Goal: Task Accomplishment & Management: Manage account settings

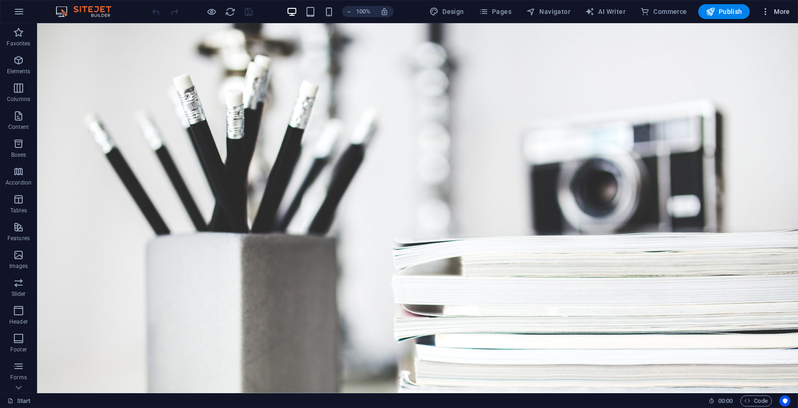
click at [771, 9] on span "More" at bounding box center [775, 11] width 29 height 9
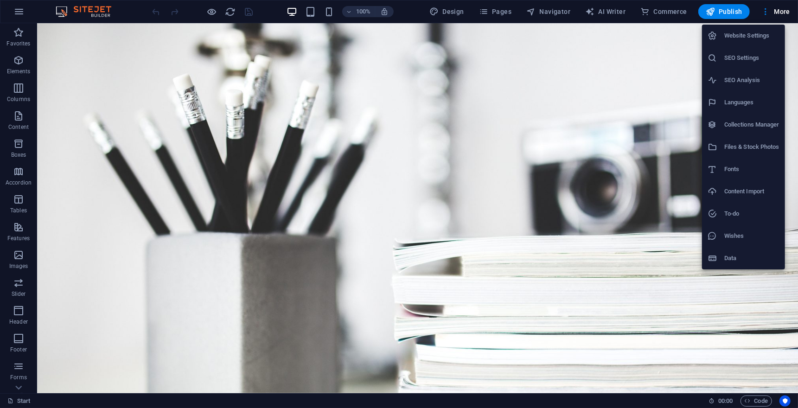
click at [750, 36] on h6 "Website Settings" at bounding box center [751, 35] width 55 height 11
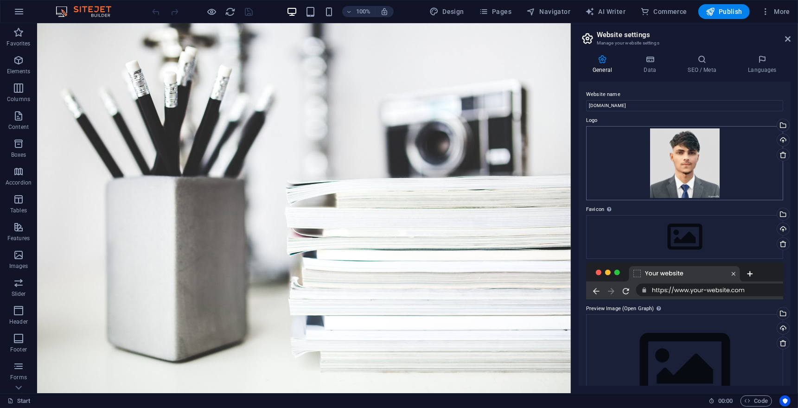
scroll to position [43, 0]
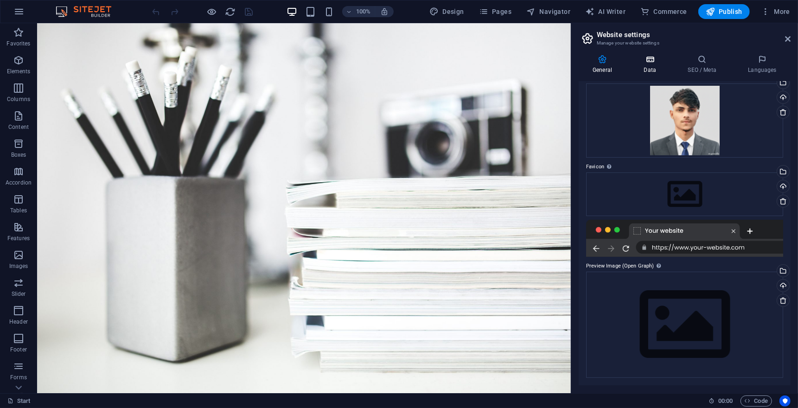
click at [654, 65] on h4 "Data" at bounding box center [652, 64] width 44 height 19
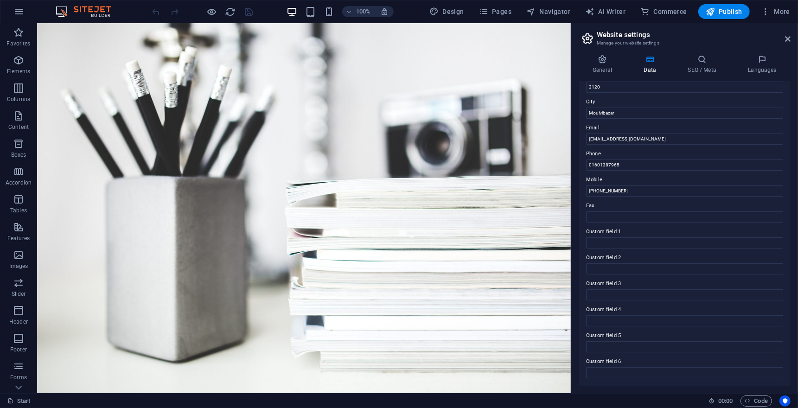
scroll to position [0, 0]
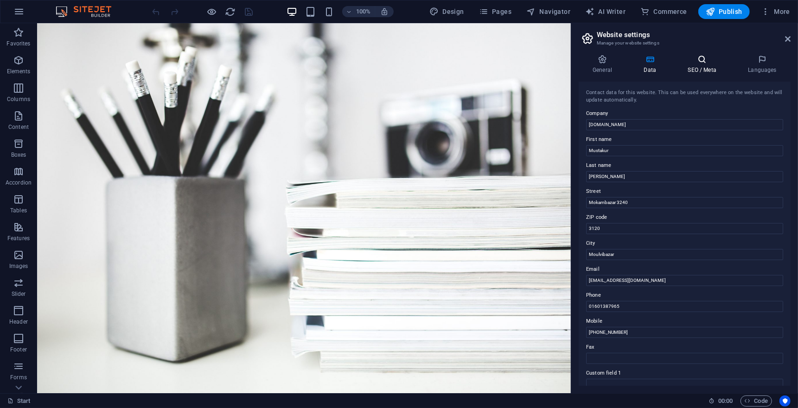
click at [707, 60] on icon at bounding box center [702, 59] width 57 height 9
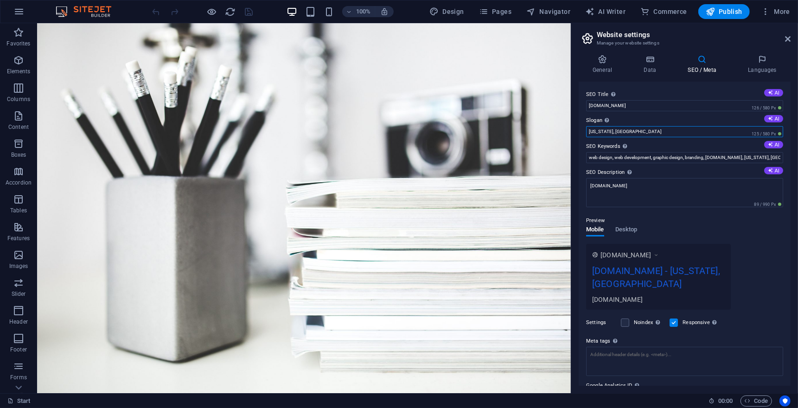
click at [638, 135] on input "[US_STATE], [GEOGRAPHIC_DATA]" at bounding box center [684, 131] width 197 height 11
drag, startPoint x: 638, startPoint y: 135, endPoint x: 577, endPoint y: 139, distance: 61.8
click at [577, 139] on div "General Data SEO / Meta Languages Website name [DOMAIN_NAME] Logo Drag files he…" at bounding box center [684, 220] width 227 height 346
type input "Graphic Designer"
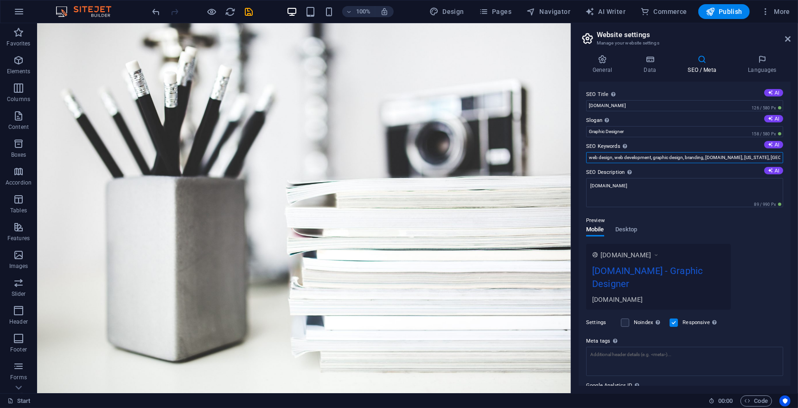
scroll to position [0, 56]
drag, startPoint x: 590, startPoint y: 159, endPoint x: 803, endPoint y: 160, distance: 213.7
click at [797, 160] on html "[DOMAIN_NAME] Start Favorites Elements Columns Content Boxes Accordion Tables F…" at bounding box center [399, 204] width 798 height 408
click at [779, 157] on input "web design, web development, graphic design, branding, [DOMAIN_NAME], [US_STATE…" at bounding box center [684, 157] width 197 height 11
click at [773, 147] on button "AI" at bounding box center [773, 144] width 19 height 7
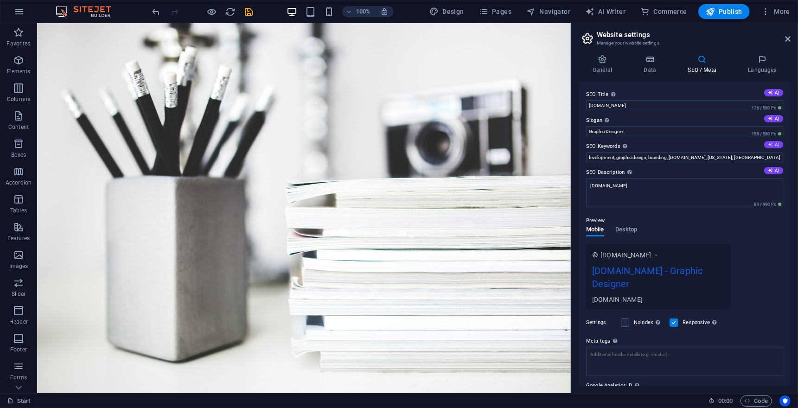
scroll to position [0, 0]
type input "graphic designer, brand identity design, web design, illustration, photography,…"
click at [771, 118] on button "AI" at bounding box center [773, 118] width 19 height 7
type input "Transform Ideas into Visual Masterpieces"
click at [771, 172] on button "AI" at bounding box center [773, 170] width 19 height 7
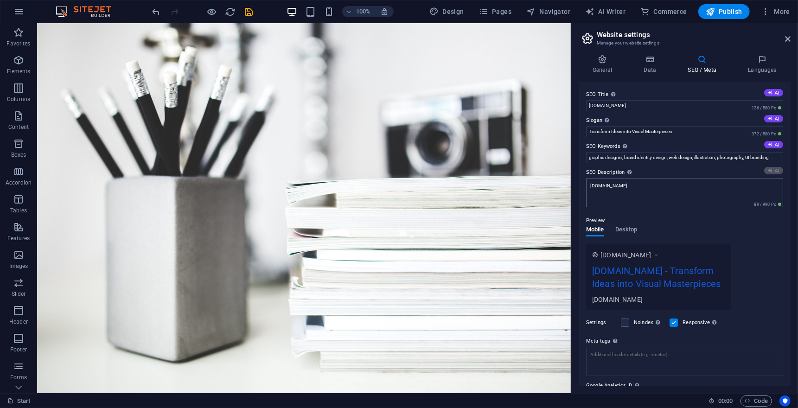
type textarea "Discover [PERSON_NAME], a passionate graphic designer creating impactful brand …"
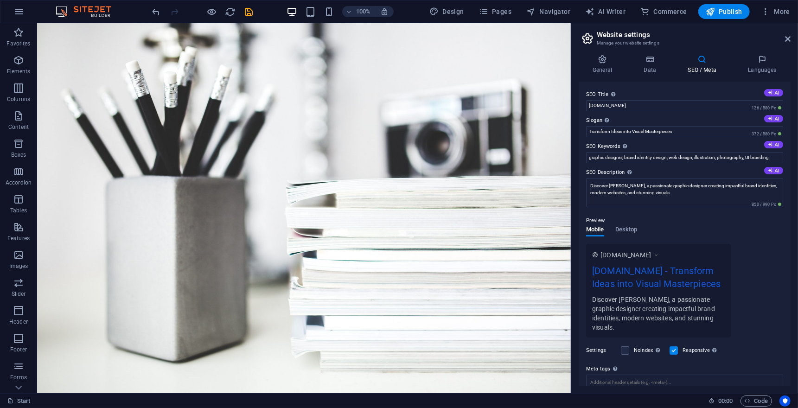
scroll to position [95, 0]
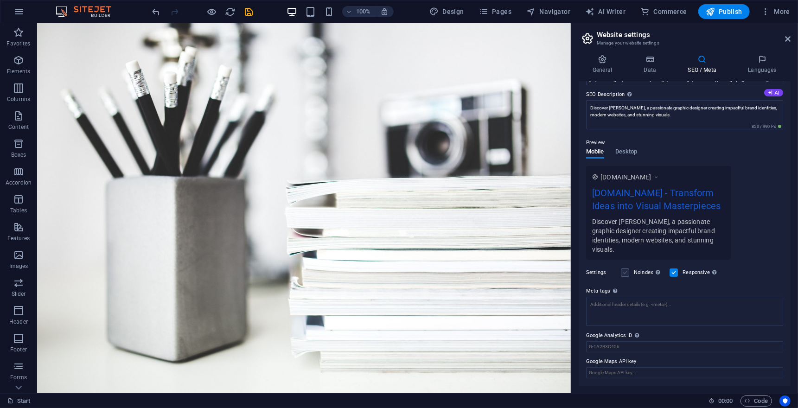
click at [625, 268] on label at bounding box center [625, 272] width 8 height 8
click at [0, 0] on input "Noindex Instruct search engines to exclude this website from search results." at bounding box center [0, 0] width 0 height 0
click at [625, 268] on label at bounding box center [625, 272] width 8 height 8
click at [0, 0] on input "Noindex Instruct search engines to exclude this website from search results." at bounding box center [0, 0] width 0 height 0
click at [753, 246] on div "[DOMAIN_NAME] [DOMAIN_NAME] - Transform Ideas into Visual Masterpieces Discover…" at bounding box center [684, 213] width 197 height 94
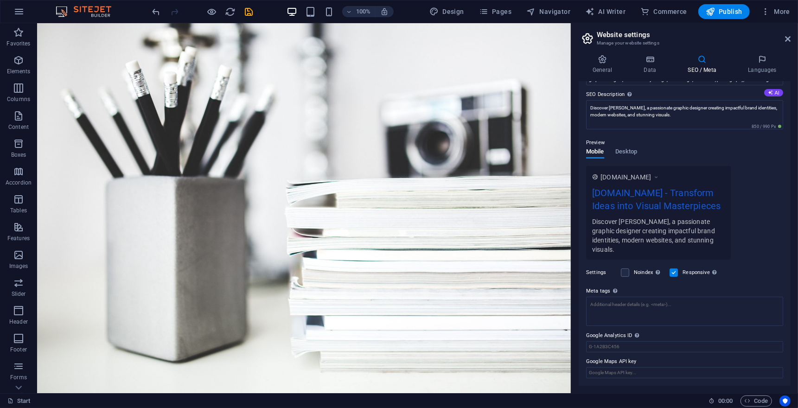
scroll to position [0, 0]
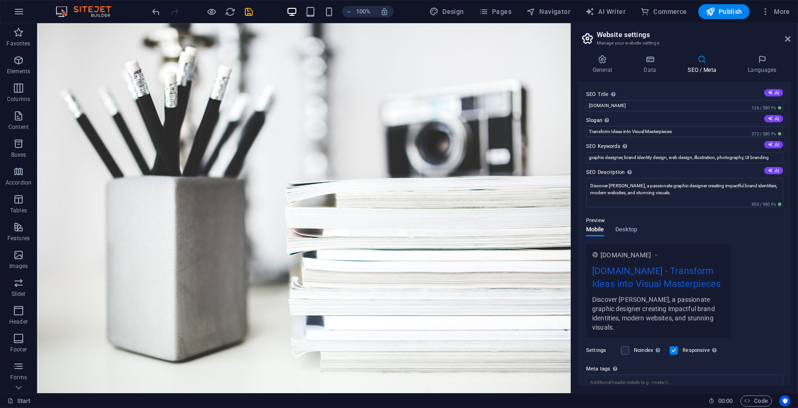
click at [595, 258] on icon at bounding box center [595, 255] width 6 height 6
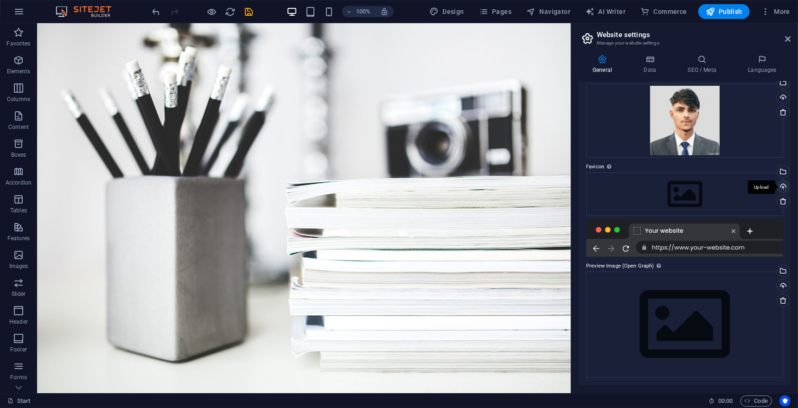
click at [782, 181] on div "Upload" at bounding box center [782, 187] width 14 height 14
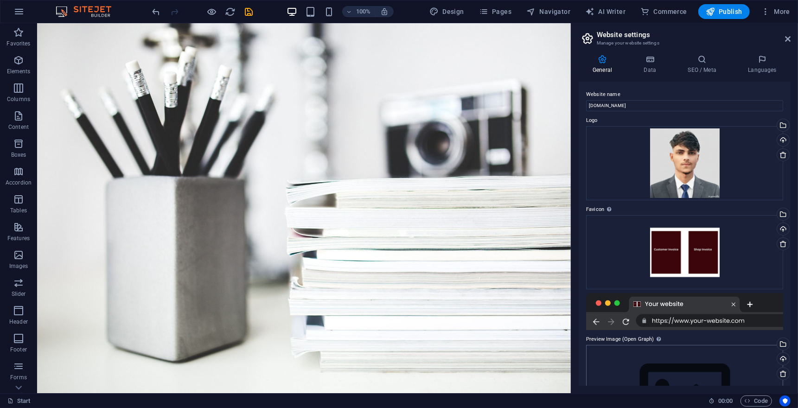
scroll to position [74, 0]
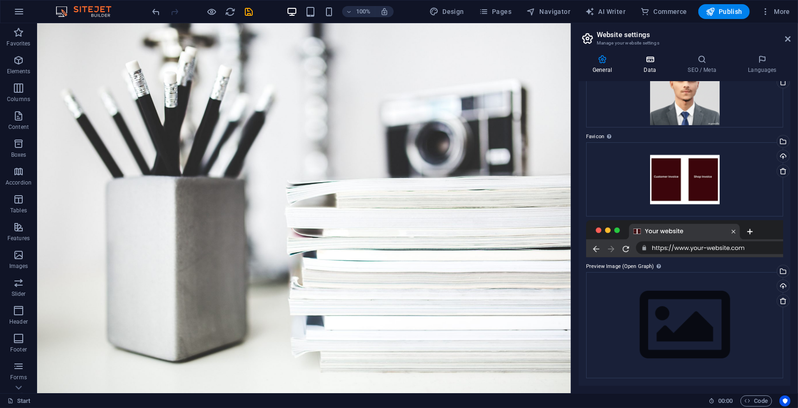
click at [644, 68] on h4 "Data" at bounding box center [652, 64] width 44 height 19
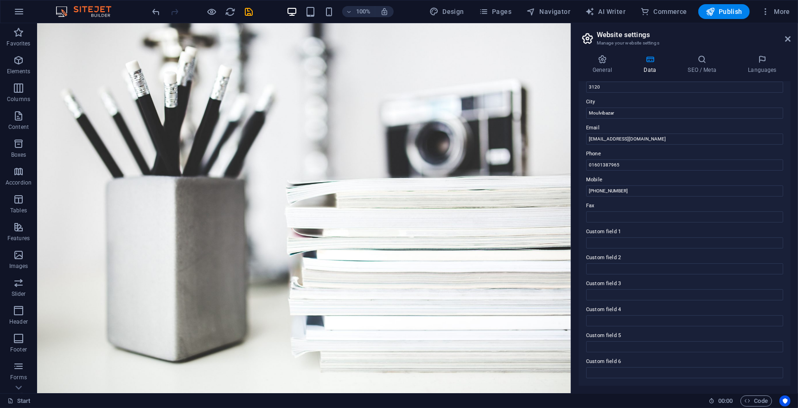
scroll to position [0, 0]
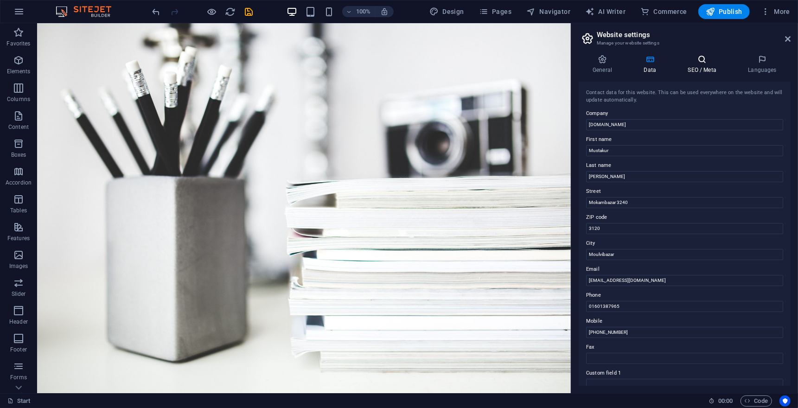
click at [699, 71] on h4 "SEO / Meta" at bounding box center [704, 64] width 60 height 19
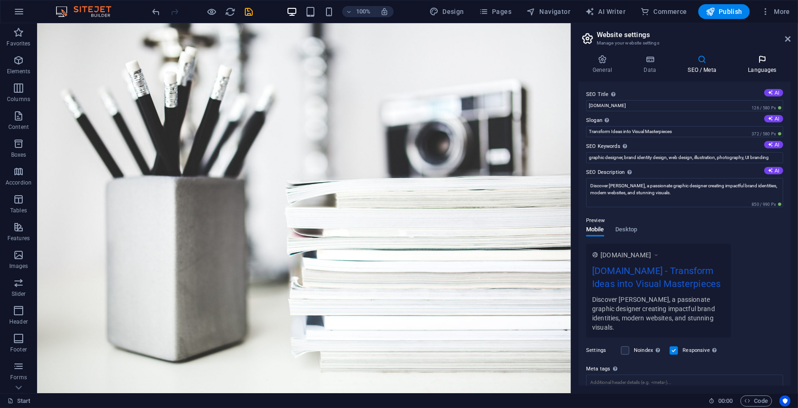
click at [768, 67] on h4 "Languages" at bounding box center [762, 64] width 57 height 19
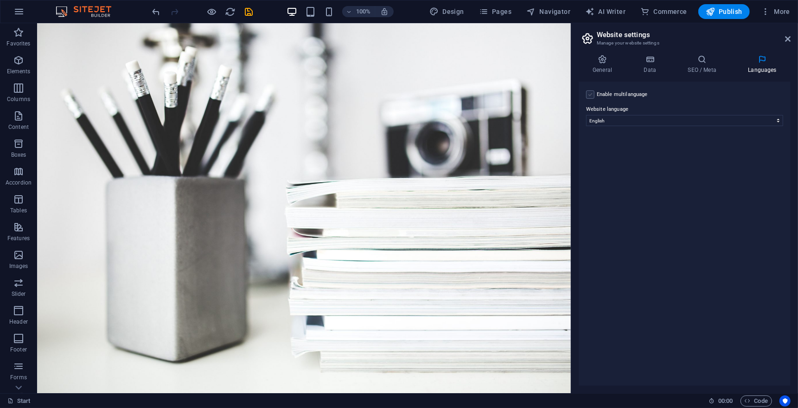
click at [591, 95] on label at bounding box center [590, 94] width 8 height 8
click at [0, 0] on input "Enable multilanguage To disable multilanguage delete all languages until only o…" at bounding box center [0, 0] width 0 height 0
click at [707, 166] on select "Abkhazian Afar Afrikaans Akan Albanian Amharic Arabic Aragonese Armenian Assame…" at bounding box center [684, 165] width 154 height 11
select select "18"
click at [607, 160] on select "Abkhazian Afar Afrikaans Akan Albanian Amharic Arabic Aragonese Armenian Assame…" at bounding box center [684, 165] width 154 height 11
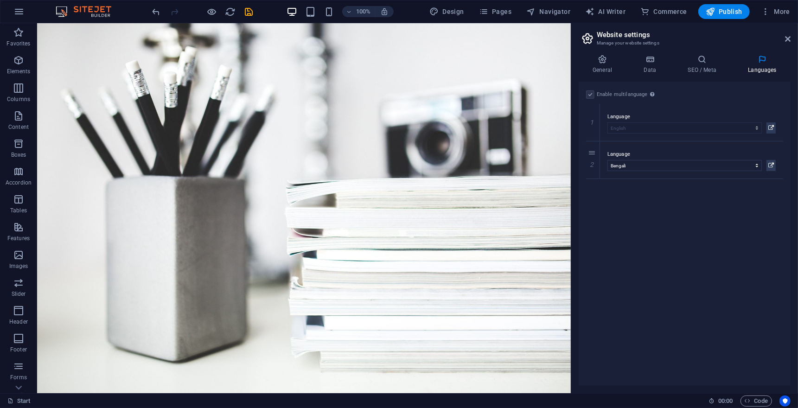
click at [700, 218] on div "Enable multilanguage To disable multilanguage delete all languages until only o…" at bounding box center [685, 234] width 212 height 304
click at [592, 146] on link at bounding box center [592, 141] width 11 height 11
select select
select select "18"
click at [667, 168] on select "Abkhazian Afar Afrikaans Akan Albanian Amharic Arabic Aragonese Armenian Assame…" at bounding box center [684, 165] width 154 height 11
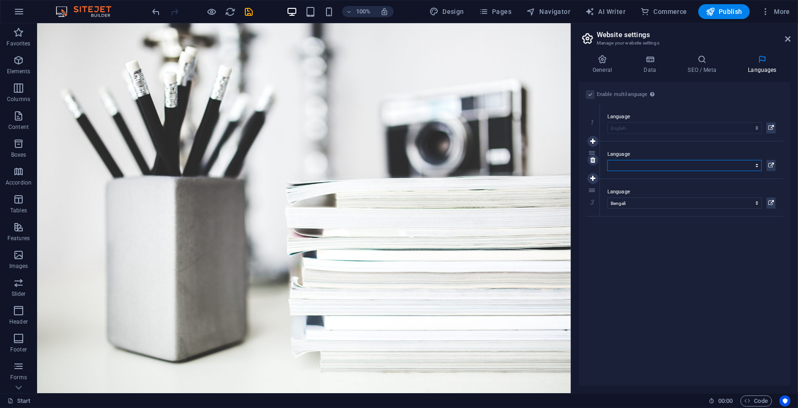
select select "6"
click at [607, 160] on select "Abkhazian Afar Afrikaans Akan Albanian Amharic Arabic Aragonese Armenian Assame…" at bounding box center [684, 165] width 154 height 11
click at [675, 252] on div "Enable multilanguage To disable multilanguage delete all languages until only o…" at bounding box center [685, 234] width 212 height 304
click at [711, 71] on h4 "SEO / Meta" at bounding box center [704, 64] width 60 height 19
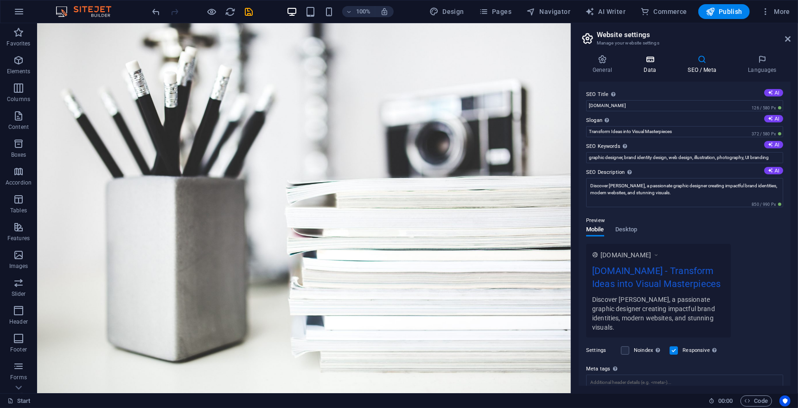
click at [644, 59] on icon at bounding box center [650, 59] width 40 height 9
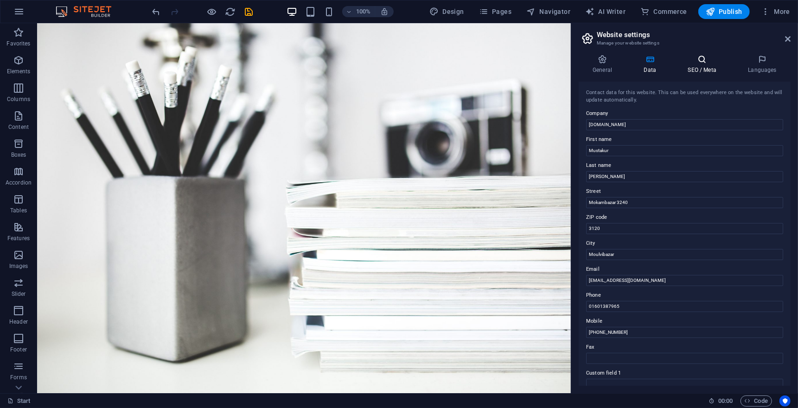
click at [701, 65] on h4 "SEO / Meta" at bounding box center [704, 64] width 60 height 19
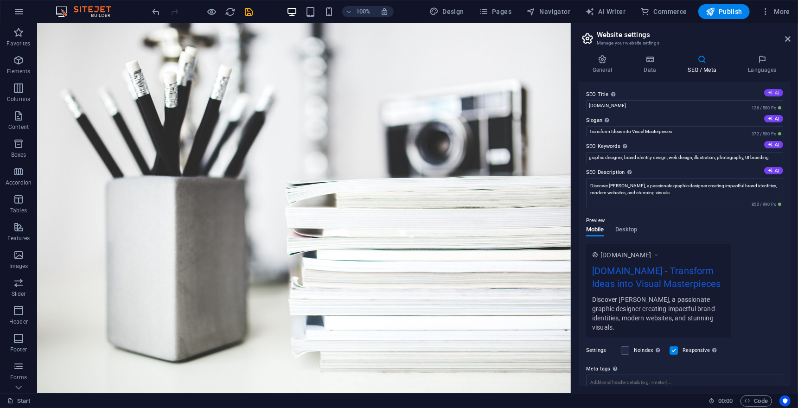
click at [771, 96] on button "AI" at bounding box center [773, 92] width 19 height 7
type input "[PERSON_NAME]: Design & Photo"
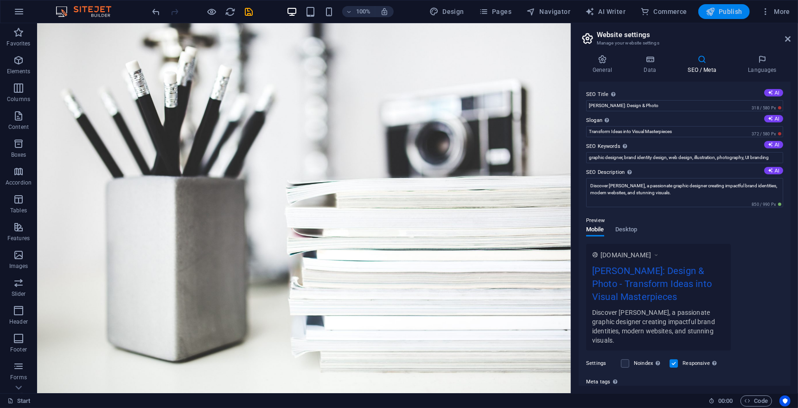
click at [719, 12] on span "Publish" at bounding box center [724, 11] width 37 height 9
